Goal: Task Accomplishment & Management: Use online tool/utility

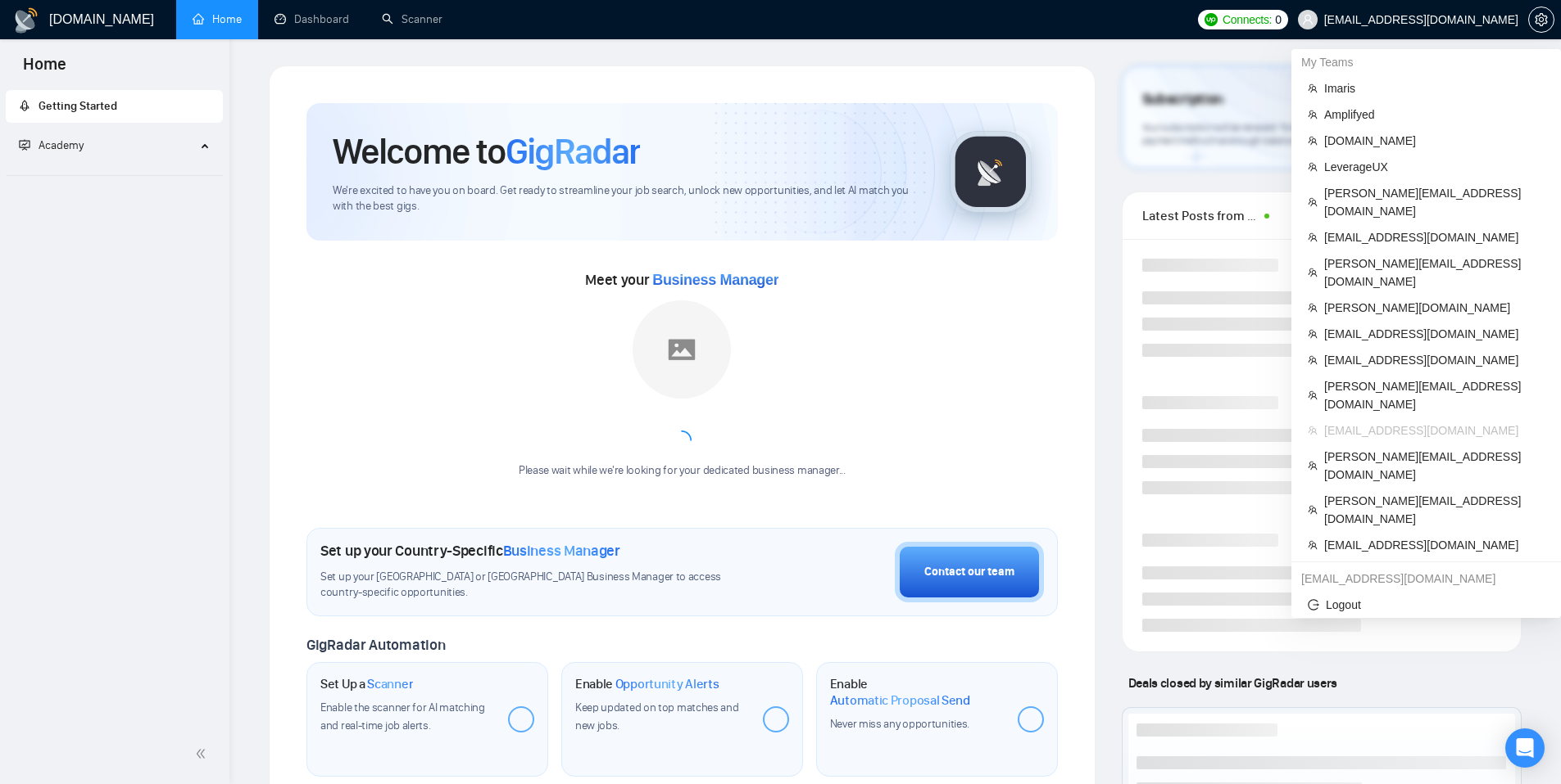
click at [1400, 10] on span "[EMAIL_ADDRESS][DOMAIN_NAME]" at bounding box center [1407, 19] width 240 height 53
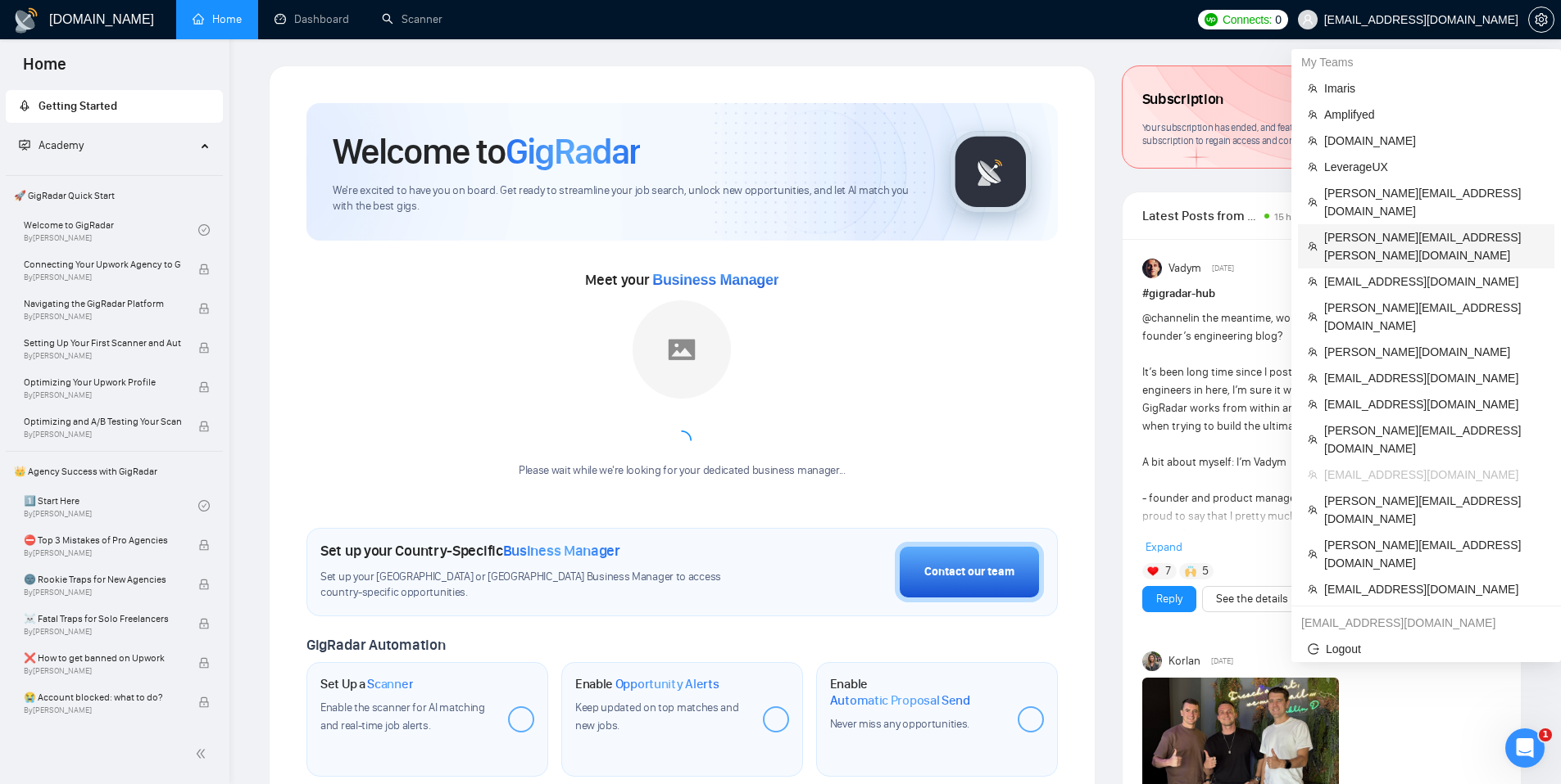
click at [1347, 228] on span "[PERSON_NAME][EMAIL_ADDRESS][PERSON_NAME][DOMAIN_NAME]" at bounding box center [1434, 247] width 221 height 36
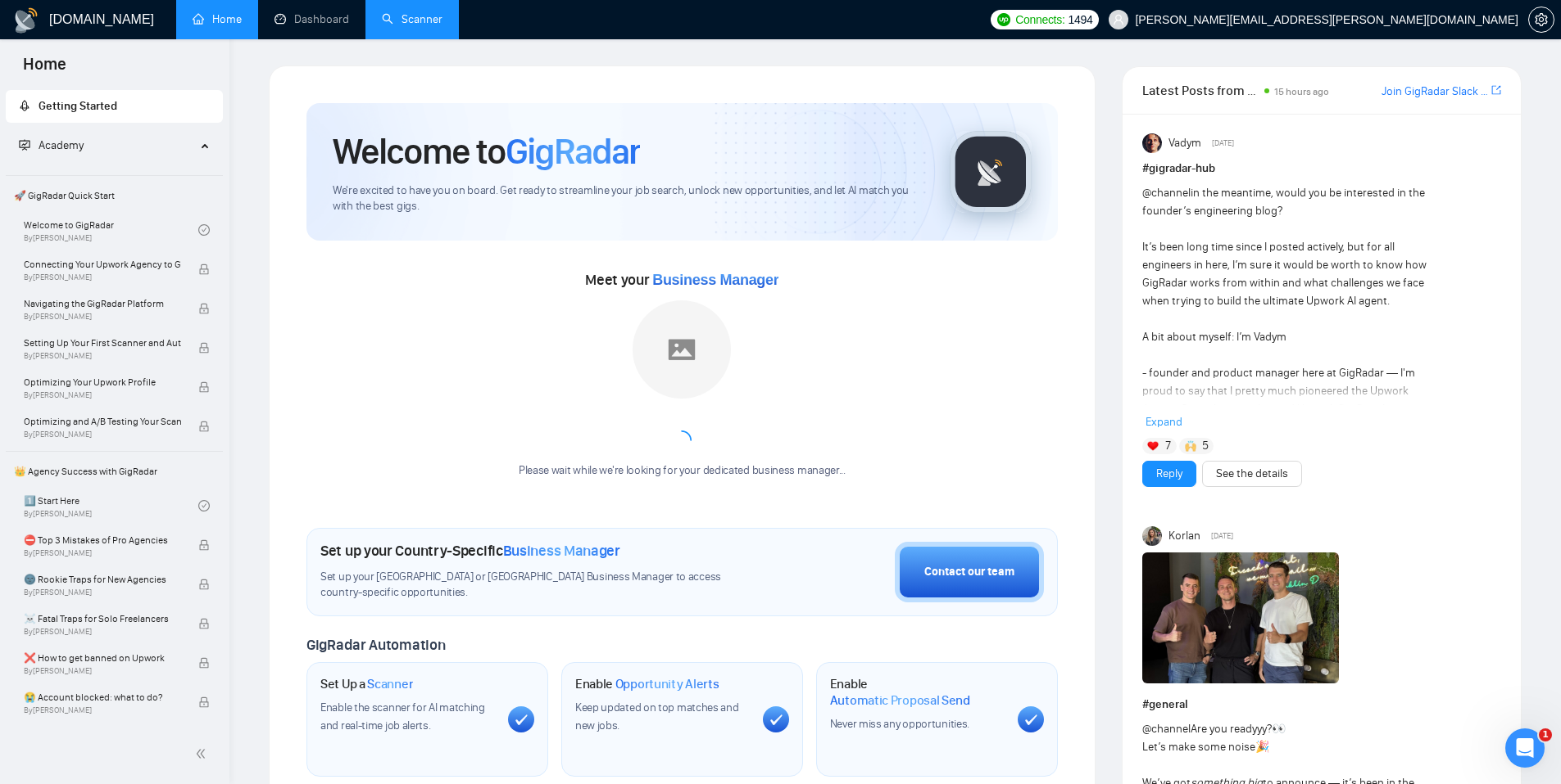
click at [397, 20] on link "Scanner" at bounding box center [412, 19] width 60 height 14
